Goal: Find contact information: Find contact information

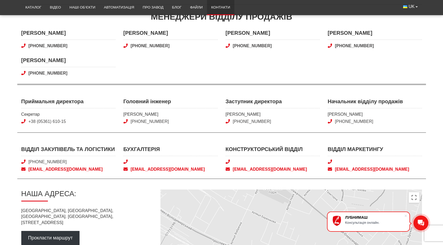
scroll to position [154, 0]
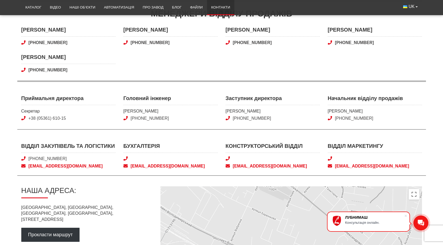
click at [81, 213] on p "[GEOGRAPHIC_DATA], [GEOGRAPHIC_DATA], [GEOGRAPHIC_DATA]. [PERSON_NAME][STREET_A…" at bounding box center [86, 214] width 131 height 18
click at [40, 211] on p "[GEOGRAPHIC_DATA], [GEOGRAPHIC_DATA], [GEOGRAPHIC_DATA]. [PERSON_NAME][STREET_A…" at bounding box center [86, 214] width 131 height 18
click at [43, 208] on p "[GEOGRAPHIC_DATA], [GEOGRAPHIC_DATA], [GEOGRAPHIC_DATA]. [PERSON_NAME][STREET_A…" at bounding box center [86, 214] width 131 height 18
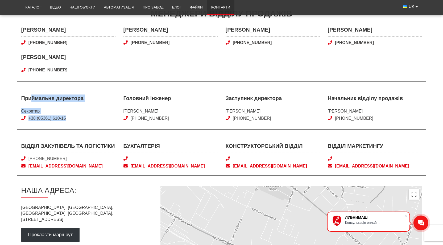
drag, startPoint x: 73, startPoint y: 120, endPoint x: 32, endPoint y: 105, distance: 43.3
click at [32, 105] on div "Приймальня директора Секретар +38 (05361) 610-15" at bounding box center [68, 108] width 94 height 27
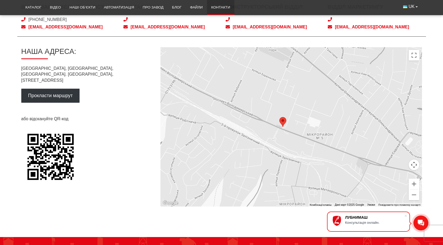
scroll to position [340, 0]
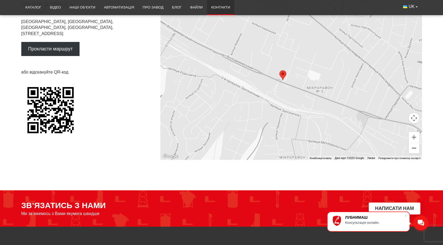
click at [414, 145] on button "Зменшити" at bounding box center [413, 148] width 11 height 11
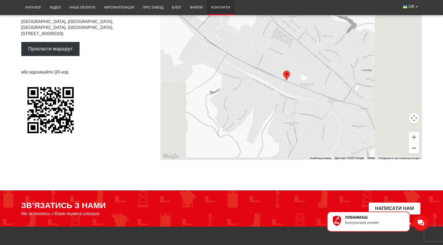
click at [414, 145] on button "Зменшити" at bounding box center [413, 148] width 11 height 11
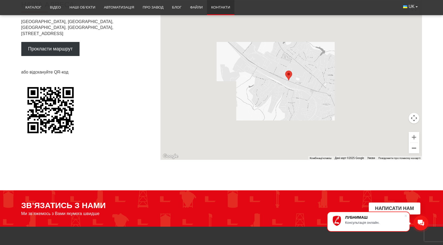
click at [414, 145] on button "Зменшити" at bounding box center [413, 148] width 11 height 11
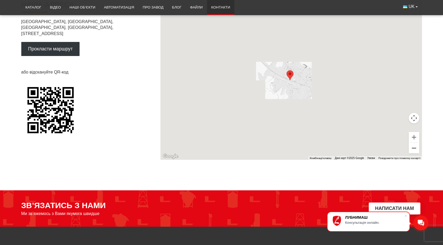
click at [414, 145] on button "Зменшити" at bounding box center [413, 148] width 11 height 11
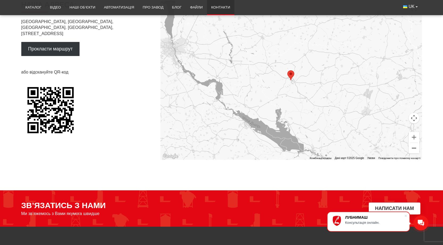
click at [414, 145] on button "Зменшити" at bounding box center [413, 148] width 11 height 11
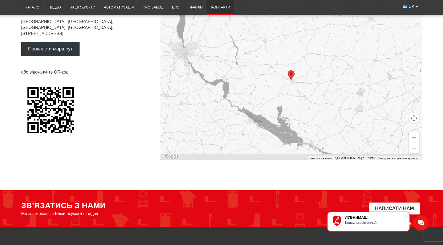
click at [414, 145] on button "Зменшити" at bounding box center [413, 148] width 11 height 11
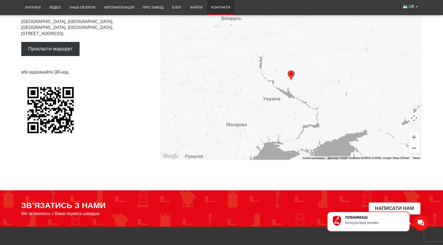
click at [414, 145] on button "Зменшити" at bounding box center [413, 148] width 11 height 11
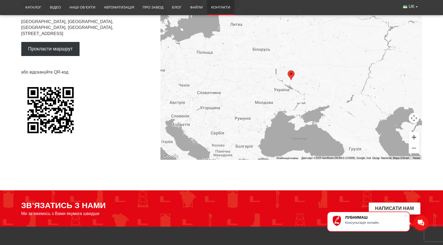
click at [415, 137] on button "Збільшити" at bounding box center [413, 137] width 11 height 11
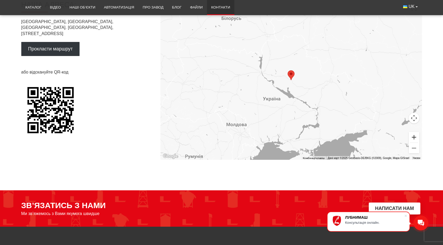
click at [415, 137] on button "Збільшити" at bounding box center [413, 137] width 11 height 11
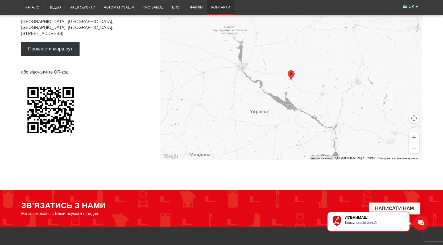
click at [415, 137] on button "Збільшити" at bounding box center [413, 137] width 11 height 11
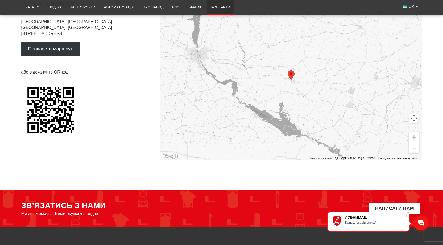
click at [415, 137] on button "Збільшити" at bounding box center [413, 137] width 11 height 11
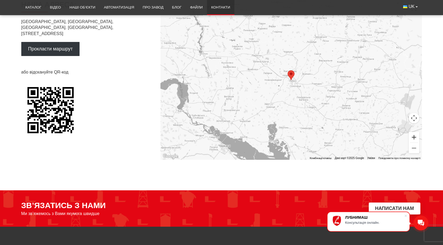
click at [415, 137] on button "Збільшити" at bounding box center [413, 137] width 11 height 11
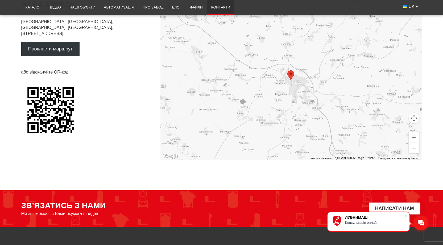
click at [415, 137] on button "Збільшити" at bounding box center [413, 137] width 11 height 11
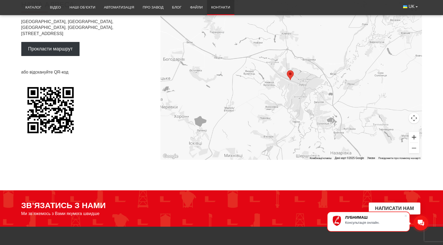
click at [415, 137] on button "Збільшити" at bounding box center [413, 137] width 11 height 11
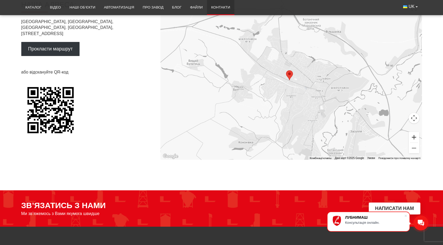
click at [415, 137] on button "Збільшити" at bounding box center [413, 137] width 11 height 11
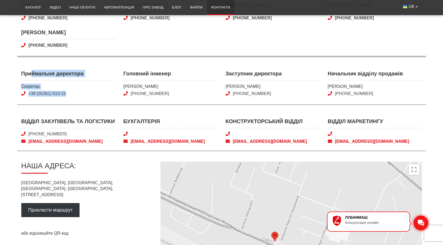
scroll to position [128, 0]
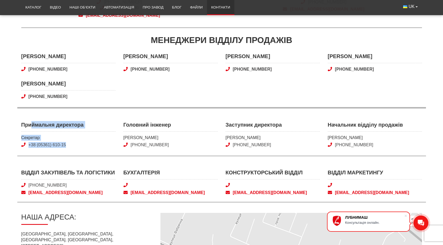
click at [101, 136] on span "Секретар" at bounding box center [68, 138] width 94 height 6
click at [62, 186] on link "[PHONE_NUMBER]" at bounding box center [47, 185] width 38 height 5
click at [172, 38] on div "Менеджери відділу продажів" at bounding box center [221, 40] width 400 height 12
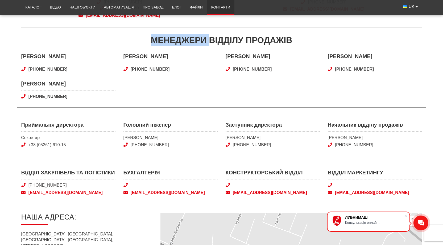
click at [172, 38] on div "Менеджери відділу продажів" at bounding box center [221, 40] width 400 height 12
click at [225, 37] on div "Менеджери відділу продажів" at bounding box center [221, 40] width 400 height 12
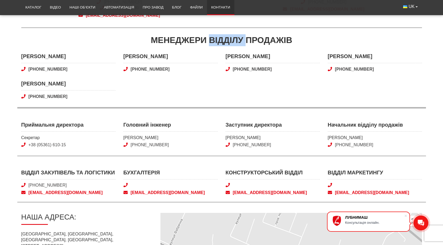
click at [225, 37] on div "Менеджери відділу продажів" at bounding box center [221, 40] width 400 height 12
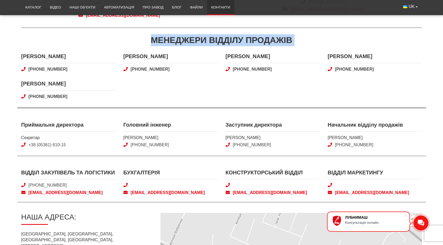
click at [225, 37] on div "Менеджери відділу продажів" at bounding box center [221, 40] width 400 height 12
